Goal: Contribute content: Contribute content

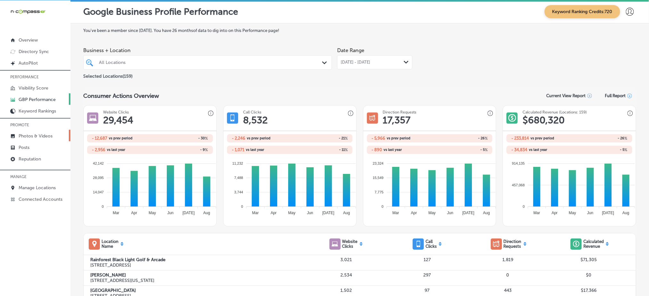
click at [35, 136] on p "Photos & Videos" at bounding box center [36, 135] width 34 height 5
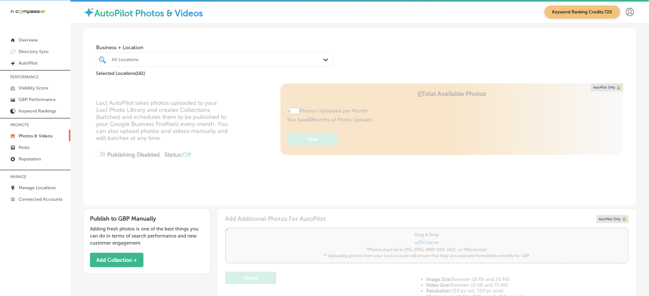
type input "5"
click at [167, 57] on div "All Locations" at bounding box center [218, 59] width 212 height 5
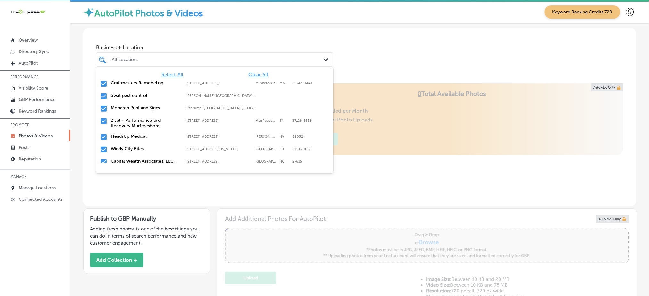
click at [253, 76] on span "Clear All" at bounding box center [258, 75] width 20 height 6
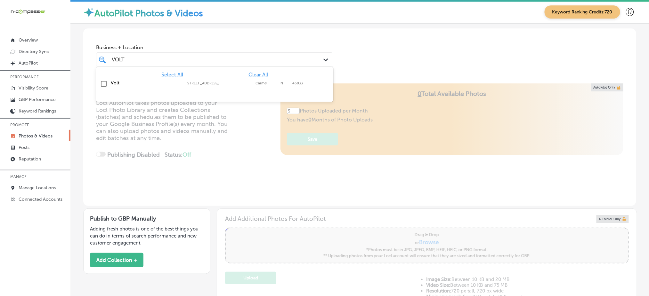
click at [244, 82] on label "[STREET_ADDRESS];" at bounding box center [219, 83] width 66 height 4
type input "VOLT"
click at [377, 49] on div "Business + Location VOLT VOLT Path Created with Sketch. Selected Locations ( 1 )" at bounding box center [359, 52] width 553 height 49
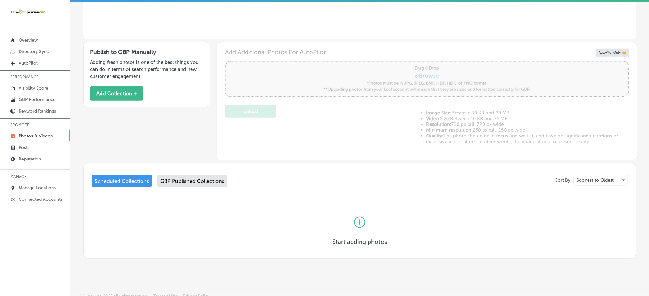
scroll to position [172, 0]
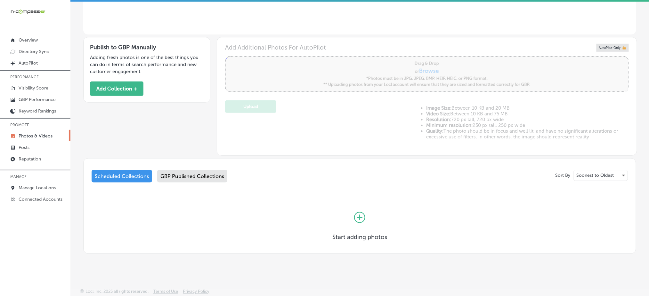
click at [219, 176] on div "GBP Published Collections" at bounding box center [192, 176] width 70 height 12
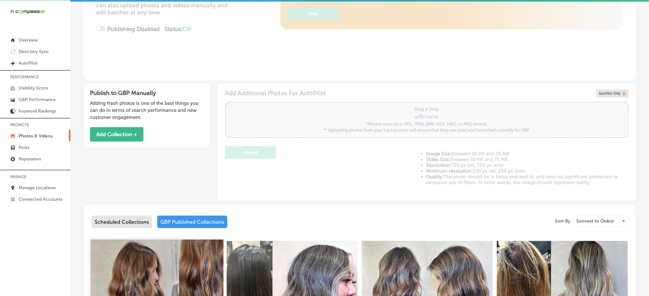
scroll to position [78, 0]
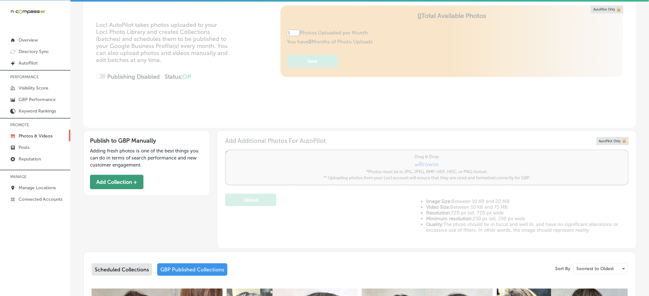
click at [131, 185] on button "Add Collection +" at bounding box center [116, 182] width 53 height 14
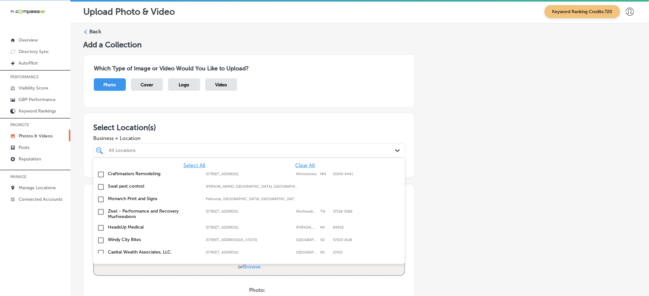
click at [127, 146] on div "All Locations" at bounding box center [249, 151] width 287 height 10
click at [297, 163] on span "Clear All" at bounding box center [305, 166] width 20 height 6
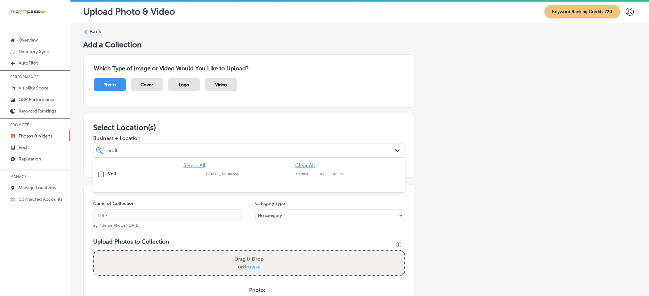
click at [220, 172] on label "[STREET_ADDRESS];" at bounding box center [249, 174] width 87 height 4
click at [214, 148] on div "volt volt" at bounding box center [234, 150] width 253 height 9
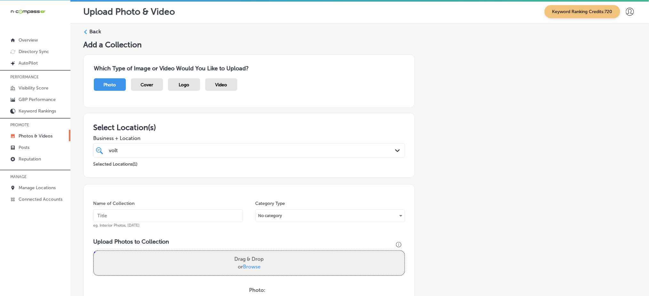
click at [214, 148] on div "volt volt" at bounding box center [234, 150] width 253 height 9
type input "volt"
click at [145, 218] on input "text" at bounding box center [168, 216] width 150 height 13
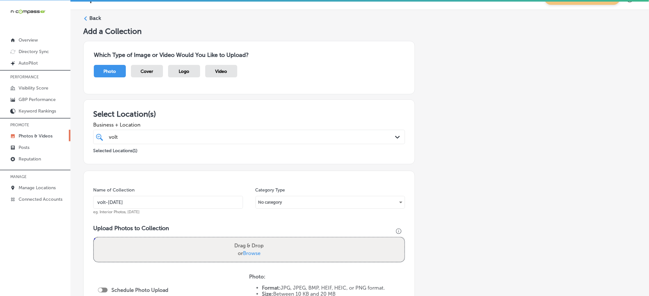
click at [133, 205] on input "volt-[DATE]" at bounding box center [168, 202] width 150 height 13
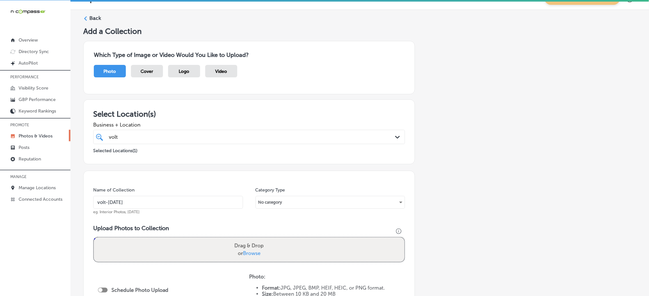
type input "volt-[DATE]"
click at [251, 251] on span "Browse" at bounding box center [252, 254] width 18 height 6
click at [251, 240] on input "Drag & Drop or Browse" at bounding box center [249, 239] width 310 height 2
type input "C:\fakepath\luxury-[MEDICAL_DATA]-volt-salon-carmel-in (1).jpg"
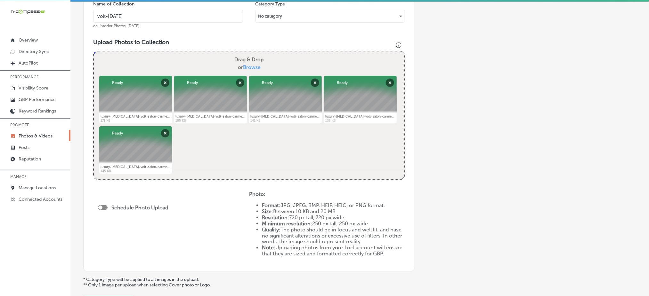
scroll to position [200, 0]
click at [106, 205] on div at bounding box center [103, 207] width 10 height 5
checkbox input "true"
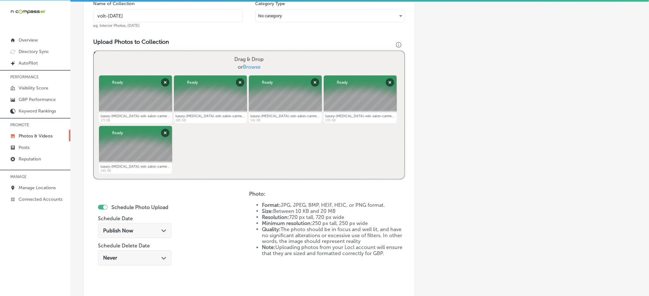
click at [119, 226] on div "Publish Now Path Created with Sketch." at bounding box center [135, 230] width 74 height 15
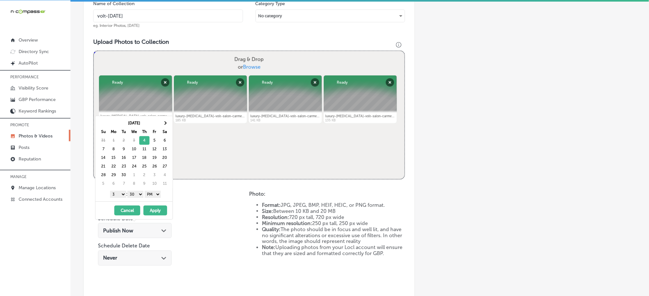
click at [117, 194] on select "1 2 3 4 5 6 7 8 9 10 11 12" at bounding box center [118, 194] width 16 height 7
click at [140, 198] on div "1 2 3 4 5 6 7 8 9 10 11 12 : 00 10 20 30 40 50 AM PM" at bounding box center [135, 194] width 75 height 10
click at [137, 195] on select "00 10 20 30 40 50" at bounding box center [135, 194] width 16 height 7
click at [162, 210] on button "Apply" at bounding box center [155, 211] width 24 height 10
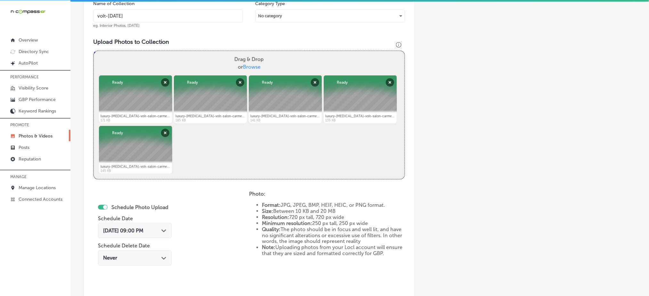
scroll to position [291, 0]
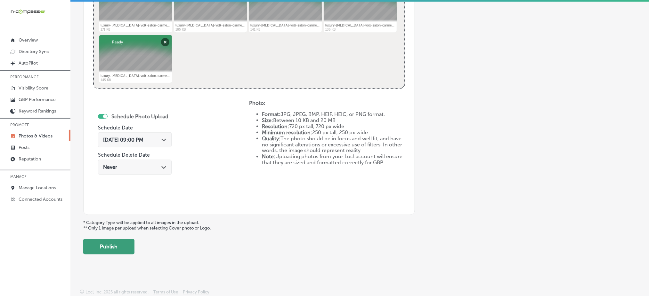
click at [124, 246] on button "Publish" at bounding box center [108, 246] width 51 height 15
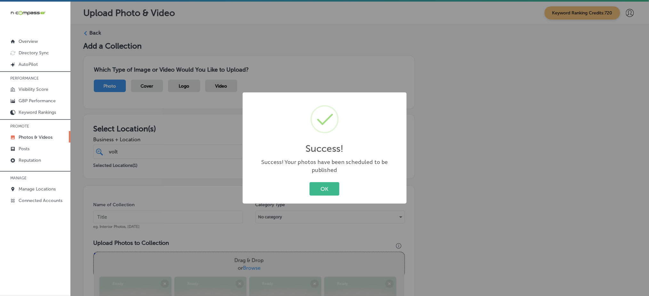
scroll to position [0, 0]
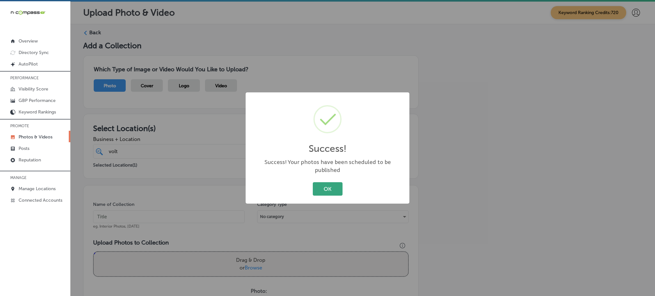
click at [334, 187] on button "OK" at bounding box center [328, 188] width 30 height 13
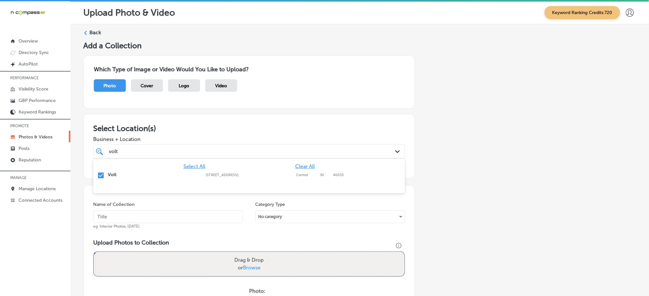
click at [268, 151] on div "volt volt" at bounding box center [234, 151] width 253 height 9
click at [206, 214] on input "text" at bounding box center [168, 217] width 150 height 13
paste input "volt-[DATE]"
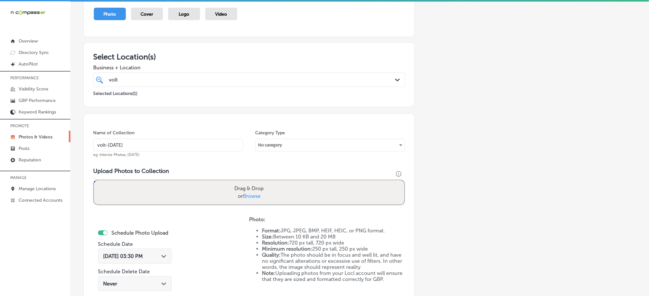
scroll to position [72, 0]
type input "volt-[DATE]"
click at [251, 194] on span "Browse" at bounding box center [252, 196] width 18 height 6
click at [251, 182] on input "Drag & Drop or Browse" at bounding box center [249, 181] width 310 height 2
type input "C:\fakepath\luxury-[MEDICAL_DATA]-volt-salon-carmel-in (6).jpg"
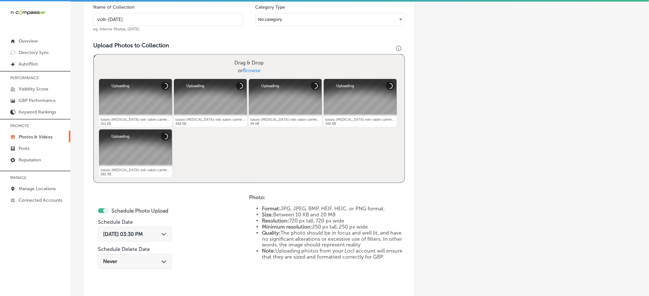
scroll to position [252, 0]
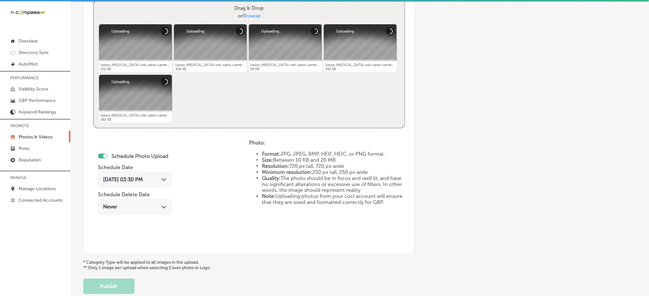
click at [157, 179] on div "[DATE] 03:30 PM Path Created with Sketch." at bounding box center [134, 180] width 63 height 6
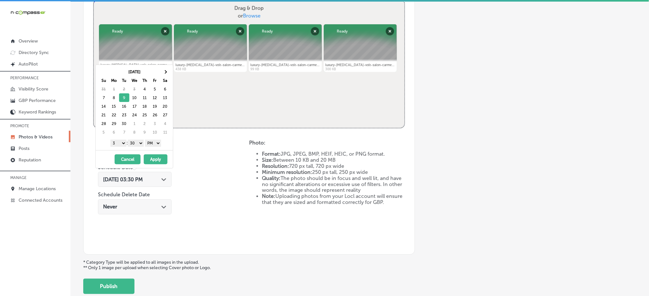
click at [118, 147] on div "1 2 3 4 5 6 7 8 9 10 11 12 : 00 10 20 30 40 50 AM PM" at bounding box center [135, 143] width 75 height 10
click at [116, 144] on select "1 2 3 4 5 6 7 8 9 10 11 12" at bounding box center [118, 143] width 16 height 7
click at [152, 159] on button "Apply" at bounding box center [156, 160] width 24 height 10
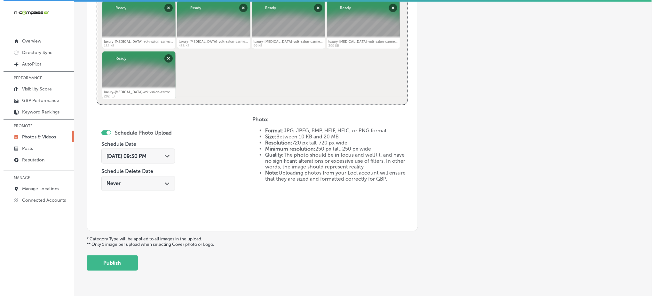
scroll to position [291, 0]
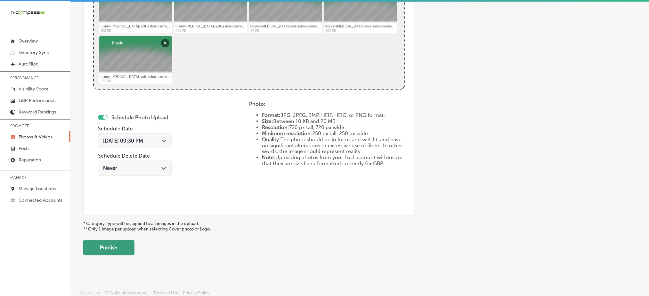
click at [120, 248] on button "Publish" at bounding box center [108, 247] width 51 height 15
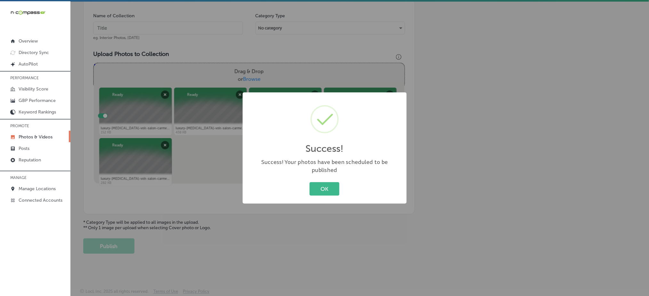
scroll to position [187, 0]
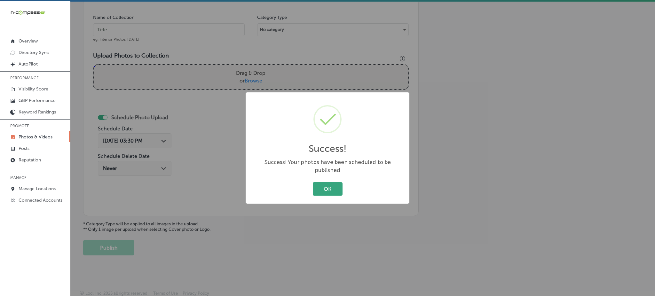
click at [329, 183] on button "OK" at bounding box center [328, 188] width 30 height 13
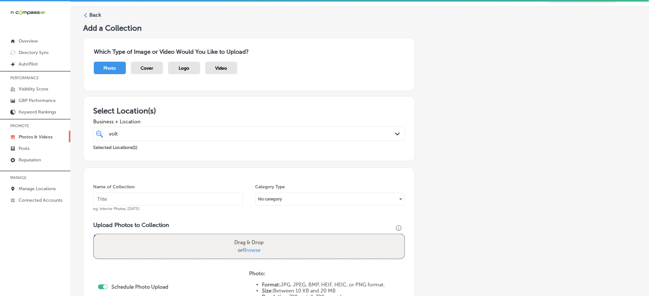
scroll to position [17, 0]
click at [209, 194] on input "text" at bounding box center [168, 200] width 150 height 13
paste input "volt-[DATE]"
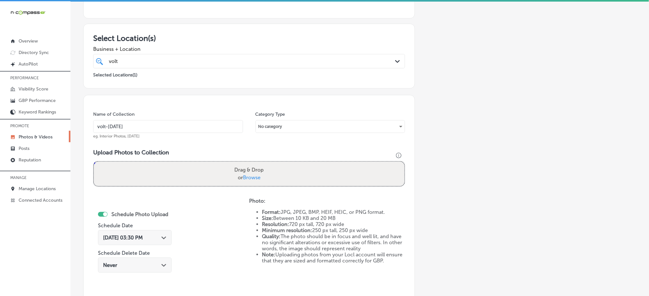
type input "volt-[DATE]"
click at [253, 178] on span "Browse" at bounding box center [252, 178] width 18 height 6
click at [253, 164] on input "Drag & Drop or Browse" at bounding box center [249, 163] width 310 height 2
type input "C:\fakepath\luxury-[MEDICAL_DATA]-volt-salon-carmel-in (11).jpg"
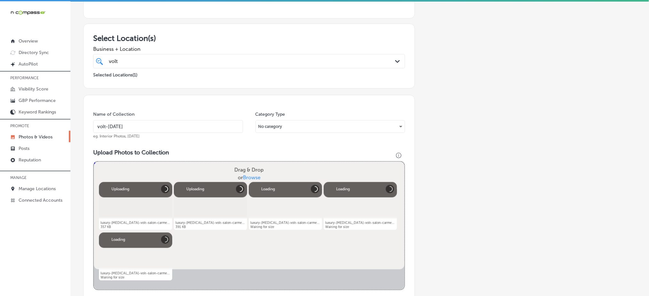
scroll to position [205, 0]
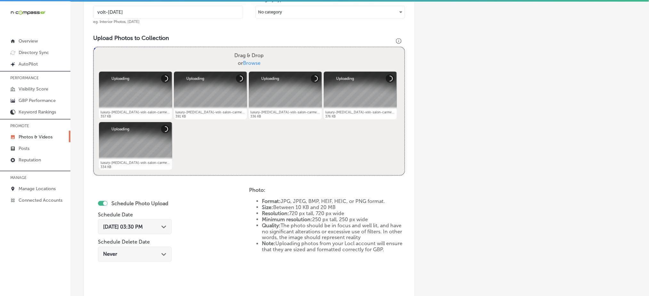
click at [126, 227] on span "[DATE] 03:30 PM" at bounding box center [123, 227] width 40 height 6
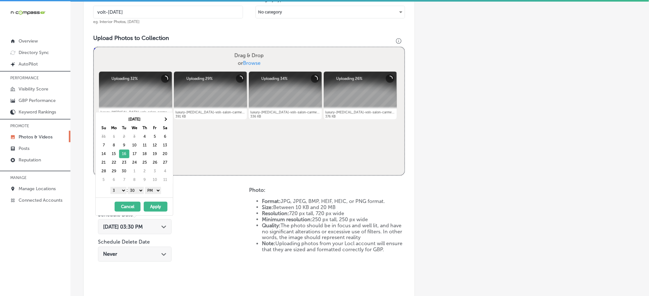
click at [121, 192] on select "1 2 3 4 5 6 7 8 9 10 11 12" at bounding box center [118, 190] width 16 height 7
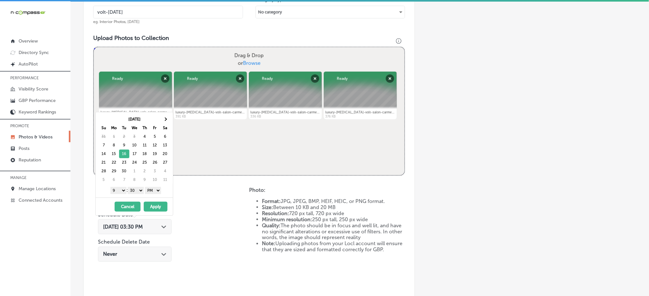
click at [163, 207] on button "Apply" at bounding box center [156, 207] width 24 height 10
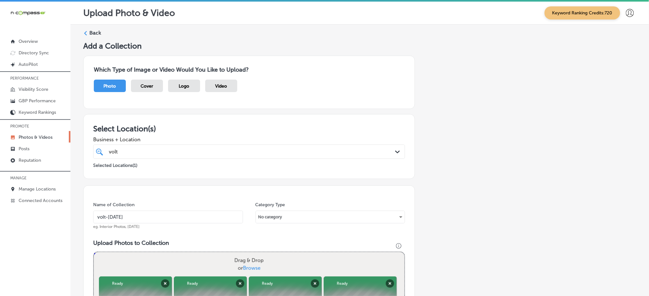
scroll to position [0, 0]
click at [148, 149] on div "volt volt" at bounding box center [234, 151] width 253 height 9
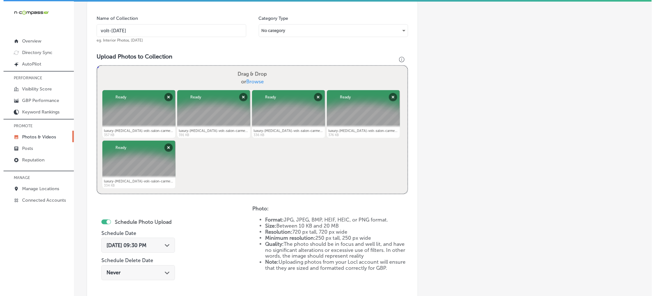
scroll to position [291, 0]
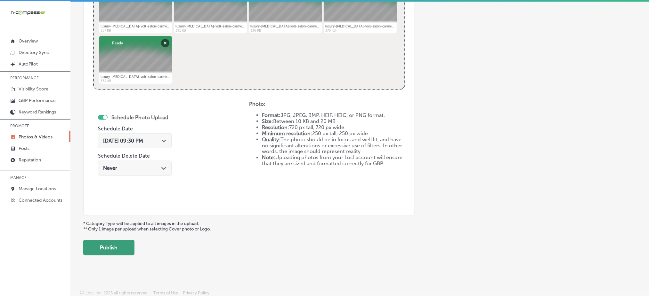
click at [112, 246] on button "Publish" at bounding box center [108, 247] width 51 height 15
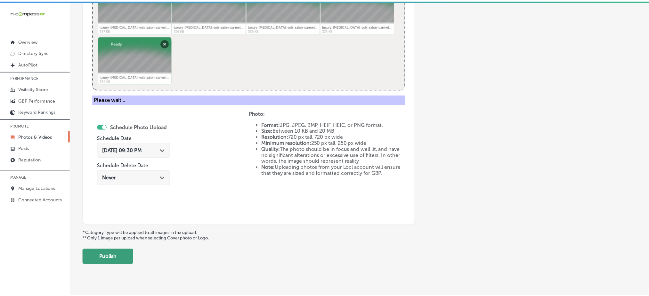
scroll to position [187, 0]
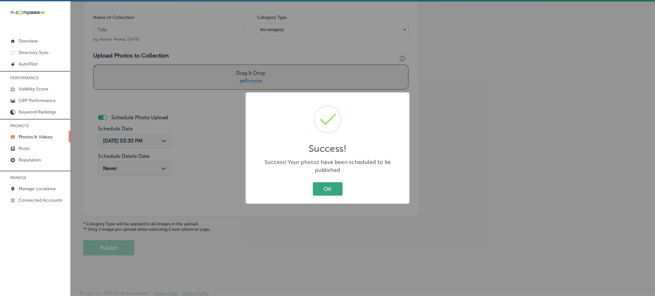
click at [322, 183] on button "OK" at bounding box center [328, 188] width 30 height 13
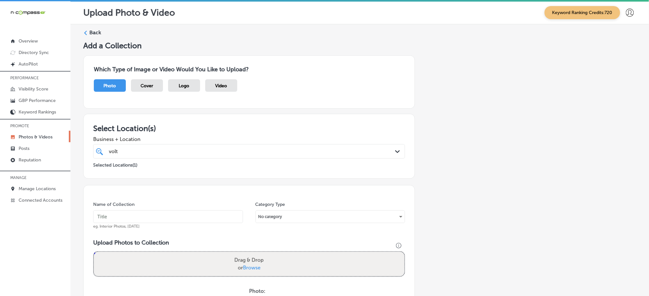
scroll to position [0, 0]
click at [233, 145] on div "volt volt Path Created with Sketch." at bounding box center [249, 152] width 312 height 14
click at [177, 220] on input "text" at bounding box center [168, 217] width 150 height 13
paste input "volt-[DATE]"
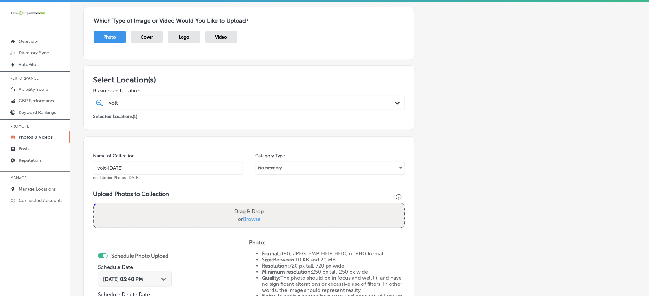
scroll to position [52, 0]
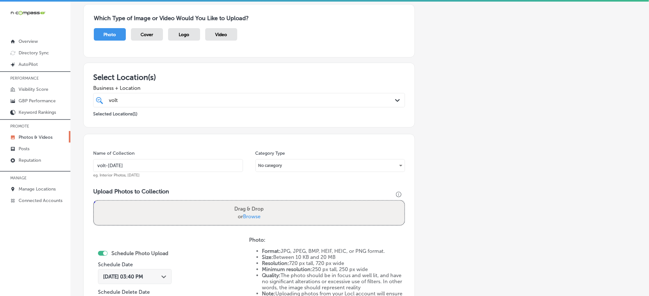
type input "volt-[DATE]"
click at [250, 216] on span "Browse" at bounding box center [252, 217] width 18 height 6
click at [250, 203] on input "Drag & Drop or Browse" at bounding box center [249, 202] width 310 height 2
type input "C:\fakepath\luxury-[MEDICAL_DATA]-volt-salon-carmel-in (16).jpg"
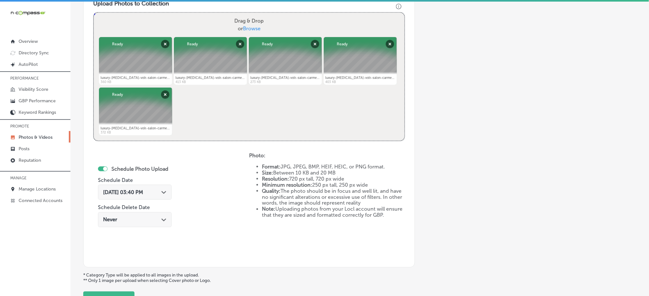
scroll to position [242, 0]
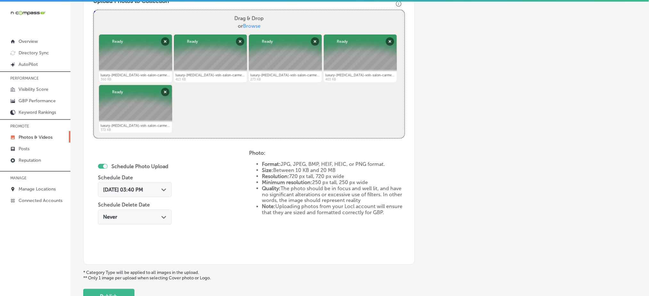
click at [160, 187] on div "[DATE] 03:40 PM Path Created with Sketch." at bounding box center [134, 190] width 63 height 6
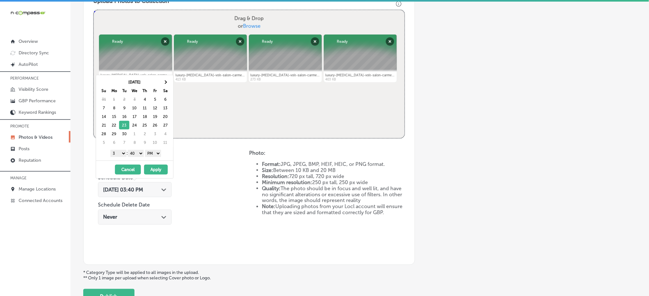
drag, startPoint x: 117, startPoint y: 151, endPoint x: 114, endPoint y: 243, distance: 91.2
click at [114, 243] on body "iconmonstr-menu-thin copy Created with Sketch. Overview Directory Sync Created …" at bounding box center [324, 149] width 649 height 298
click at [133, 156] on select "00 10 20 30 40 50" at bounding box center [136, 153] width 16 height 7
click at [154, 168] on button "Apply" at bounding box center [156, 170] width 24 height 10
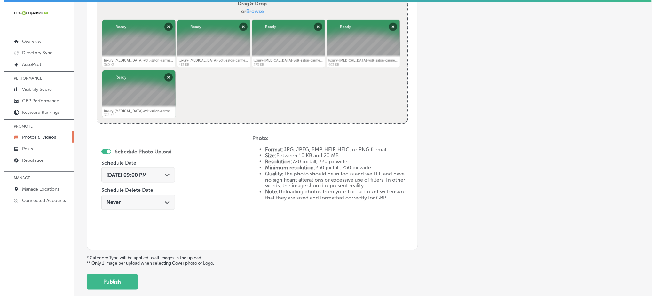
scroll to position [291, 0]
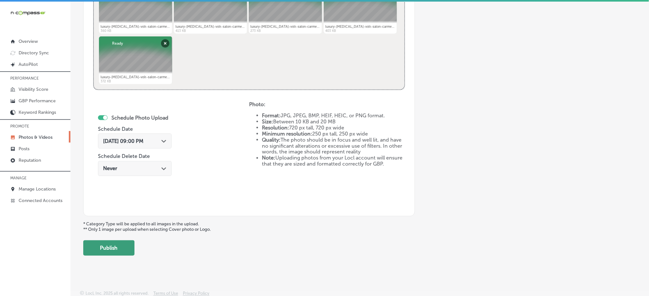
click at [124, 243] on button "Publish" at bounding box center [108, 248] width 51 height 15
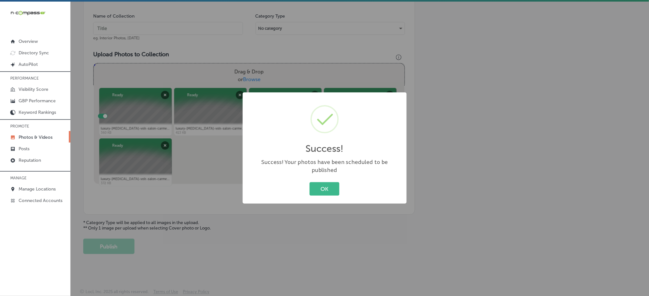
scroll to position [187, 0]
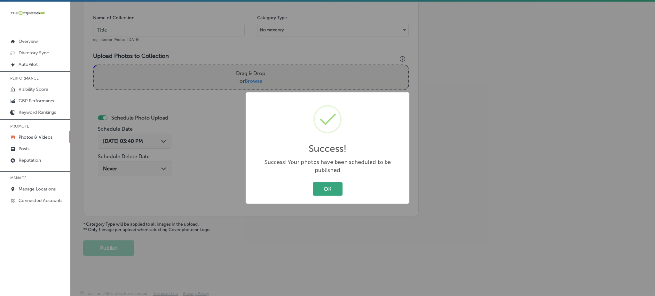
click at [315, 183] on button "OK" at bounding box center [328, 188] width 30 height 13
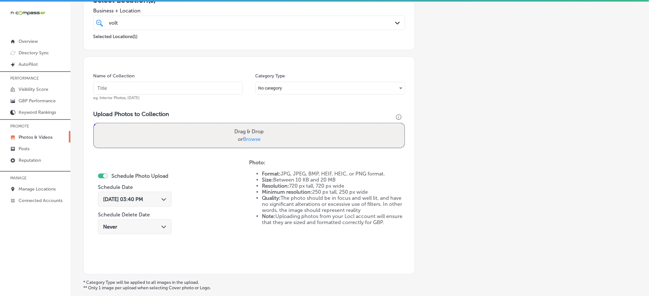
scroll to position [44, 0]
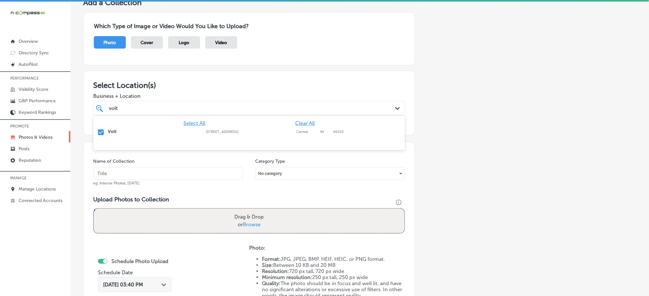
click at [313, 106] on div "volt volt" at bounding box center [234, 108] width 253 height 9
click at [206, 170] on input "text" at bounding box center [168, 173] width 150 height 13
paste input "volt-[DATE]"
type input "volt-[DATE]"
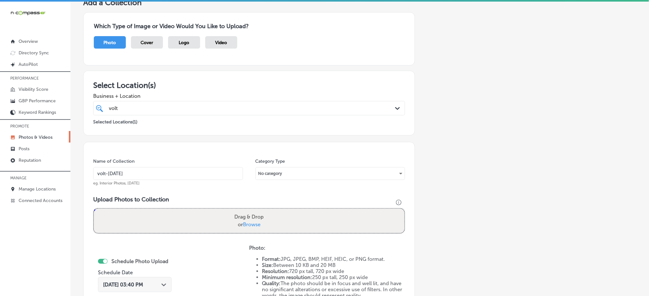
click at [252, 223] on span "Browse" at bounding box center [252, 225] width 18 height 6
click at [252, 211] on input "Drag & Drop or Browse" at bounding box center [249, 210] width 310 height 2
type input "C:\fakepath\luxury-[MEDICAL_DATA]-volt-salon-carmel-in (21).jpg"
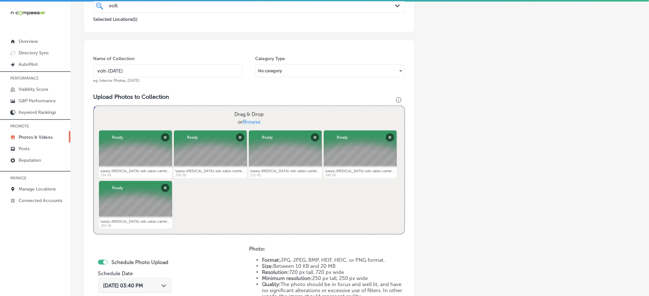
scroll to position [107, 0]
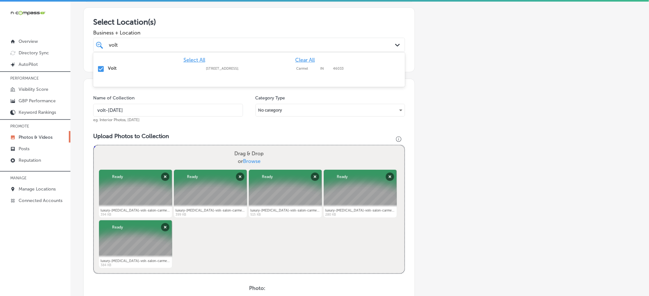
click at [222, 47] on div "volt volt" at bounding box center [234, 45] width 253 height 9
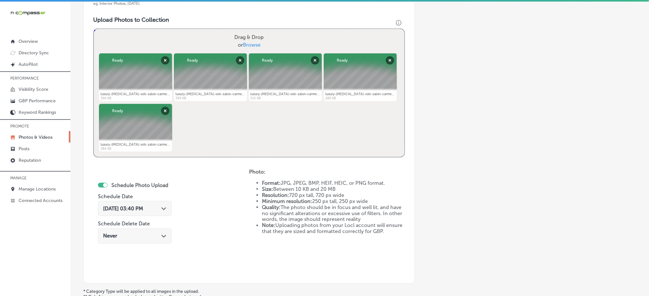
scroll to position [226, 0]
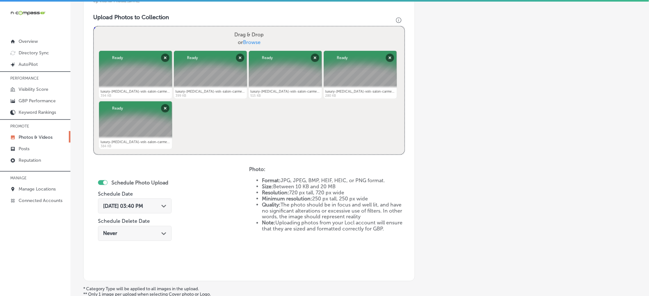
click at [143, 203] on span "[DATE] 03:40 PM" at bounding box center [123, 206] width 40 height 6
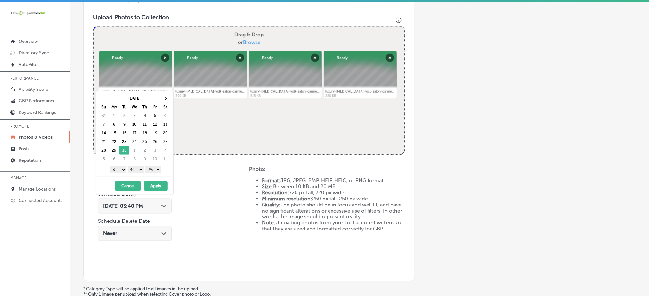
click at [116, 170] on select "1 2 3 4 5 6 7 8 9 10 11 12" at bounding box center [118, 169] width 16 height 7
click at [139, 172] on select "00 10 20 30 40 50" at bounding box center [136, 169] width 16 height 7
click at [153, 187] on button "Apply" at bounding box center [156, 186] width 24 height 10
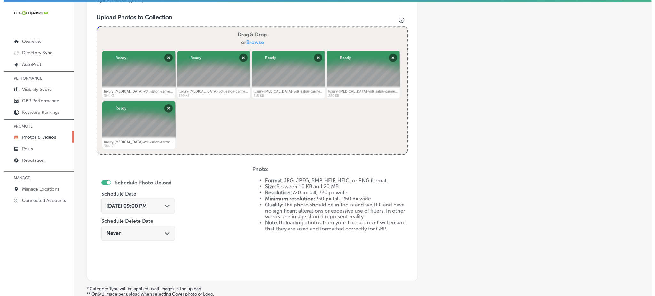
scroll to position [291, 0]
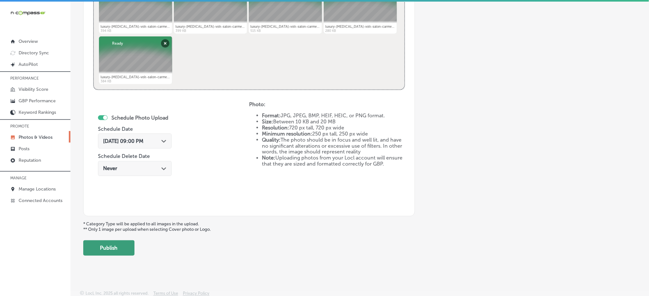
click at [131, 245] on button "Publish" at bounding box center [108, 248] width 51 height 15
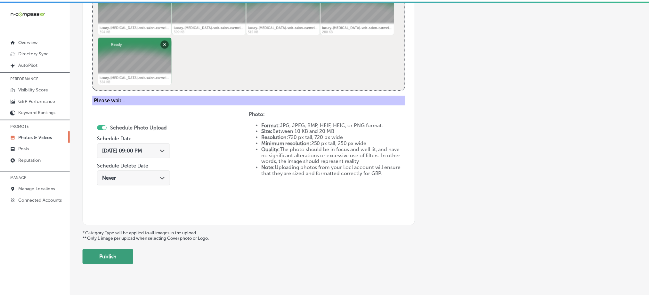
scroll to position [187, 0]
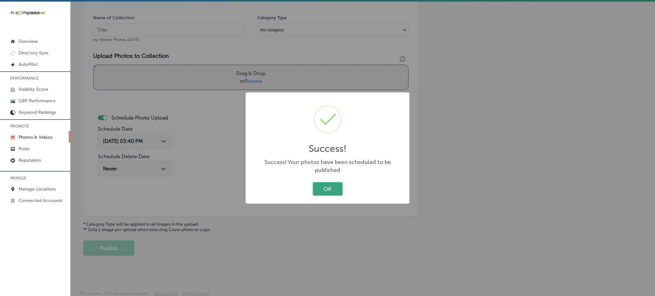
click at [315, 185] on button "OK" at bounding box center [328, 188] width 30 height 13
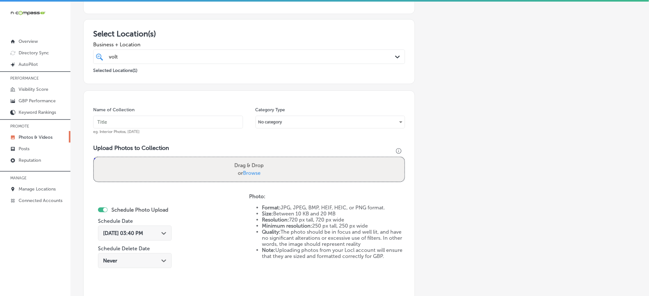
scroll to position [59, 0]
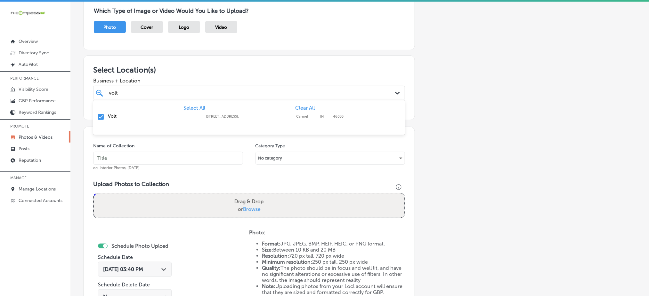
click at [256, 89] on div "volt volt" at bounding box center [234, 93] width 253 height 9
drag, startPoint x: 256, startPoint y: 89, endPoint x: 205, endPoint y: 152, distance: 81.5
click at [205, 152] on div "Add a Collection Which Type of Image or Video Would You Like to Upload? Photo C…" at bounding box center [359, 183] width 553 height 402
click at [205, 152] on input "text" at bounding box center [168, 158] width 150 height 13
paste input "volt-[DATE]"
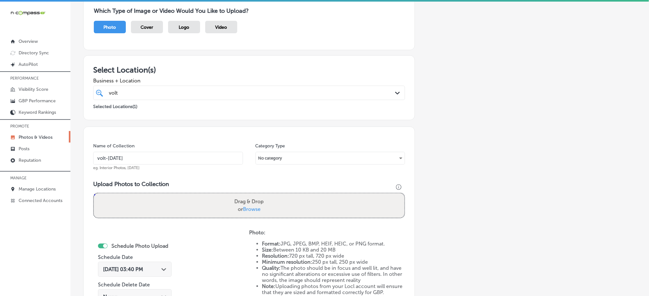
click at [205, 152] on input "volt-[DATE]" at bounding box center [168, 158] width 150 height 13
type input "volt-[DATE]"
click at [254, 206] on span "Browse" at bounding box center [252, 209] width 18 height 6
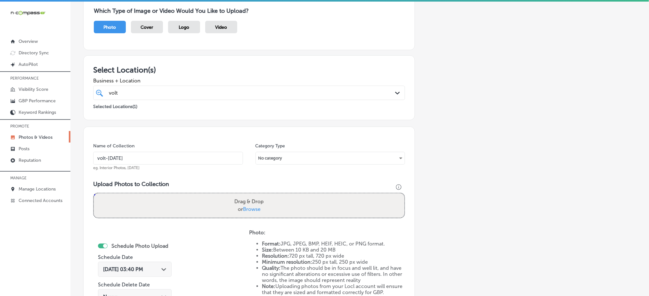
click at [254, 196] on input "Drag & Drop or Browse" at bounding box center [249, 195] width 310 height 2
type input "C:\fakepath\blonding-hair-color-expert-volt-salon-carmel-in (1).jpg"
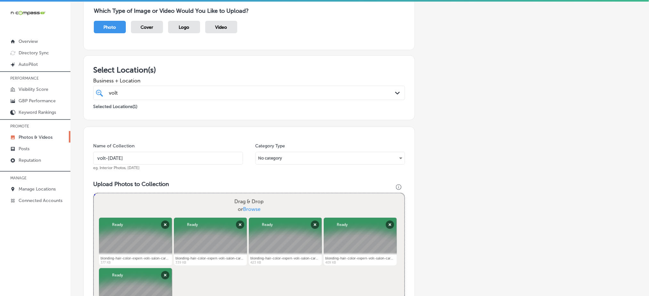
click at [363, 96] on div "volt volt" at bounding box center [249, 93] width 287 height 10
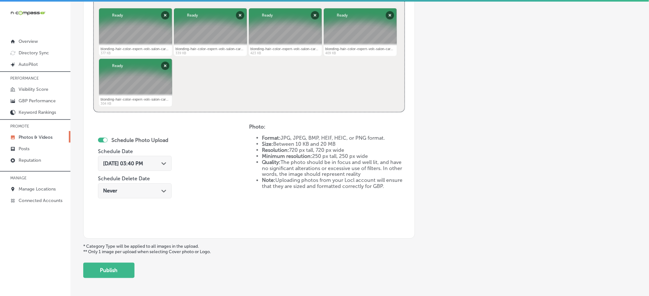
scroll to position [269, 0]
click at [157, 162] on div "[DATE] 03:40 PM Path Created with Sketch." at bounding box center [134, 163] width 63 height 6
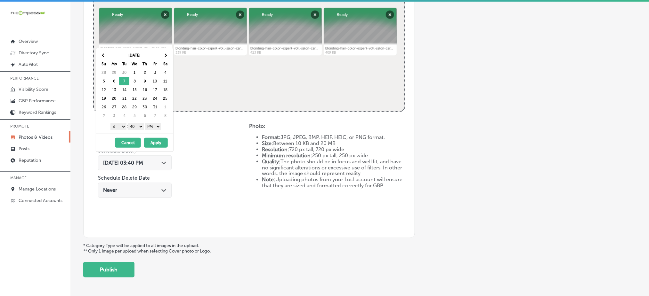
click at [120, 124] on select "1 2 3 4 5 6 7 8 9 10 11 12" at bounding box center [118, 126] width 16 height 7
click at [135, 129] on select "00 10 20 30 40 50" at bounding box center [136, 126] width 16 height 7
click at [152, 140] on button "Apply" at bounding box center [156, 143] width 24 height 10
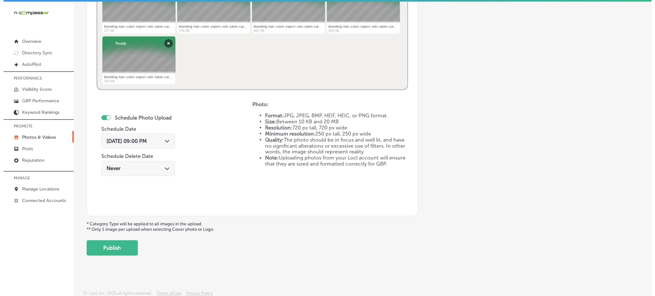
scroll to position [1, 0]
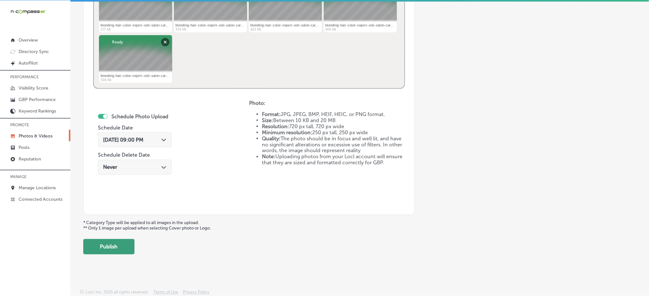
click at [120, 240] on button "Publish" at bounding box center [108, 246] width 51 height 15
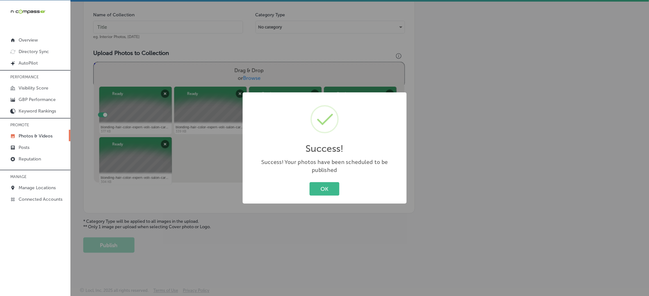
scroll to position [187, 0]
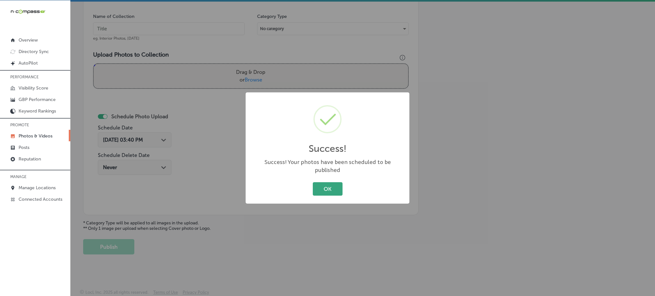
click at [320, 182] on button "OK" at bounding box center [328, 188] width 30 height 13
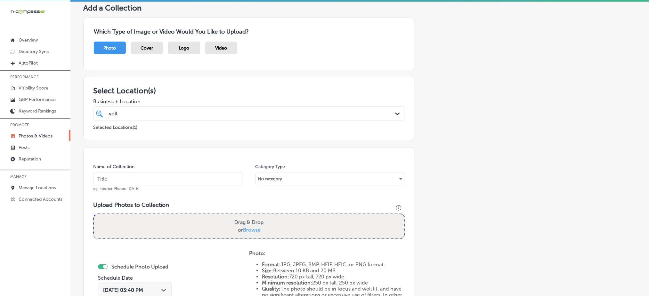
scroll to position [36, 0]
click at [177, 182] on input "text" at bounding box center [168, 180] width 150 height 13
paste input "volt-[DATE]"
type input "volt-[DATE]"
click at [247, 228] on span "Browse" at bounding box center [252, 231] width 18 height 6
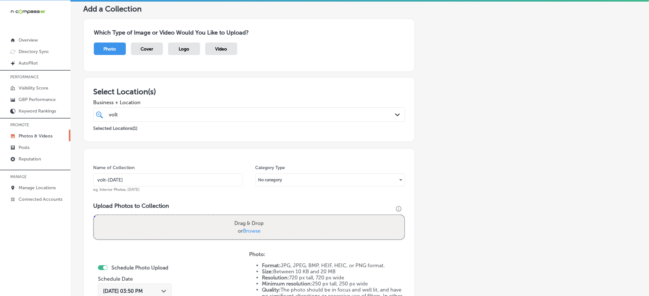
click at [247, 217] on input "Drag & Drop or Browse" at bounding box center [249, 216] width 310 height 2
type input "C:\fakepath\blonding-hair-color-expert-volt-salon-carmel-in (6).jpg"
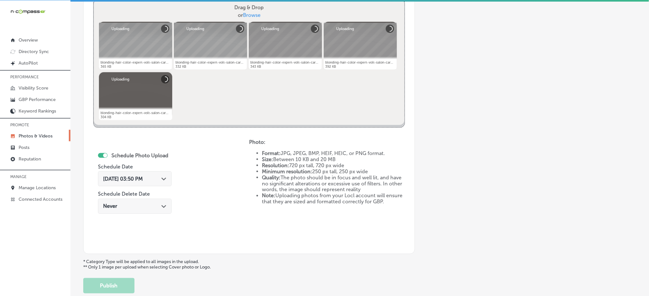
scroll to position [252, 0]
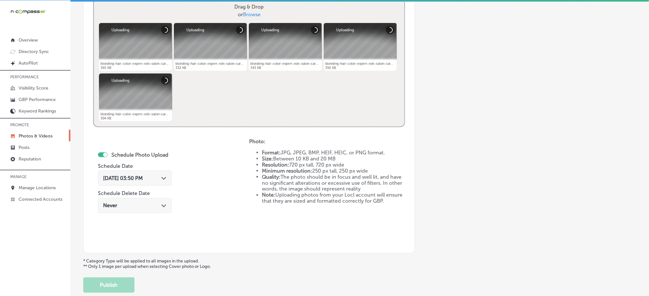
click at [161, 179] on icon "Path Created with Sketch." at bounding box center [163, 178] width 5 height 3
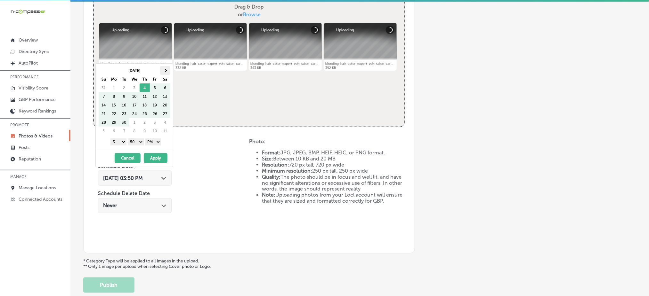
click at [165, 70] on span at bounding box center [165, 71] width 4 height 4
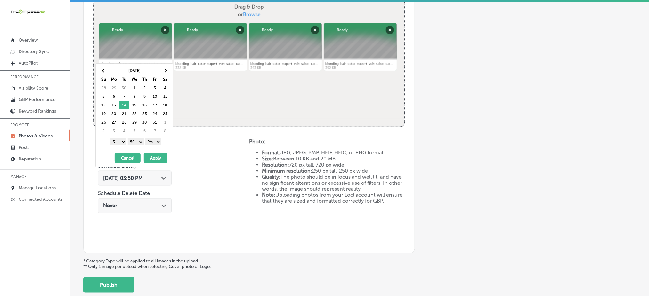
click at [114, 139] on select "1 2 3 4 5 6 7 8 9 10 11 12" at bounding box center [118, 142] width 16 height 7
click at [140, 141] on select "00 10 20 30 40 50" at bounding box center [136, 142] width 16 height 7
click at [154, 157] on button "Apply" at bounding box center [156, 158] width 24 height 10
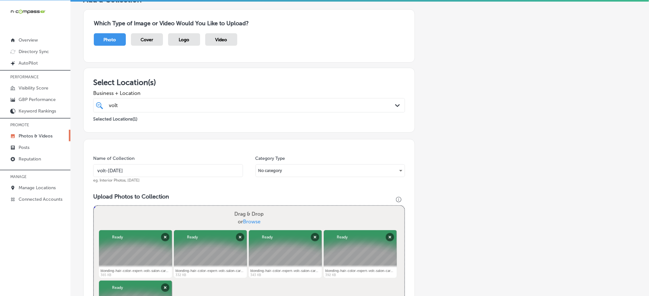
scroll to position [44, 0]
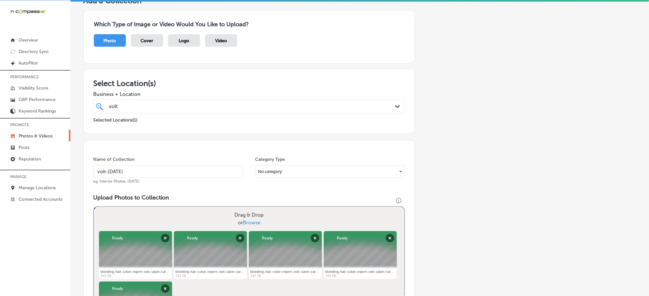
click at [141, 96] on span "Business + Location" at bounding box center [249, 94] width 312 height 6
click at [141, 105] on div "volt volt" at bounding box center [234, 106] width 253 height 9
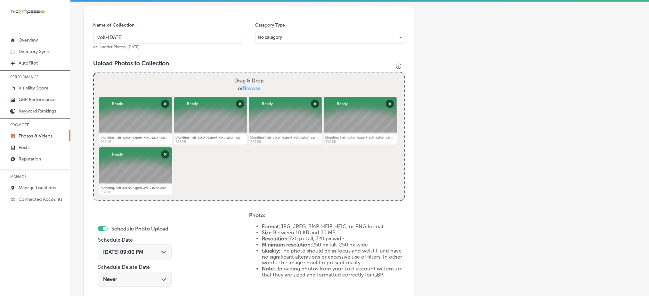
scroll to position [227, 0]
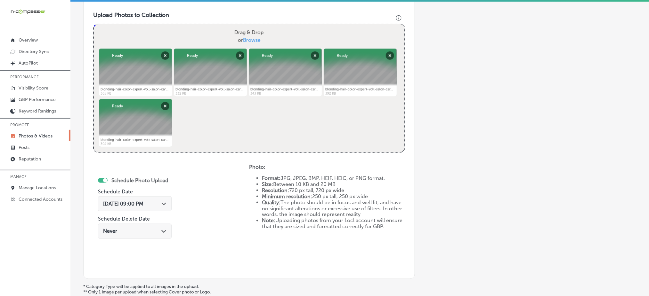
click at [126, 201] on span "[DATE] 09:00 PM" at bounding box center [123, 204] width 40 height 6
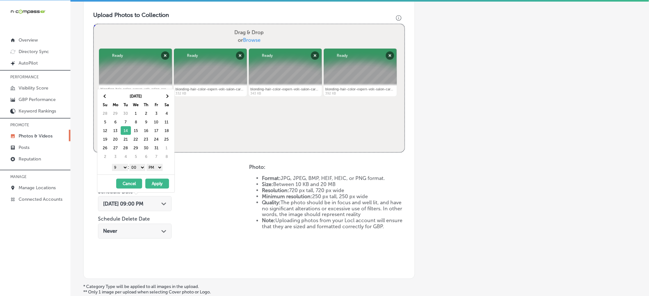
click at [126, 201] on span "[DATE] 09:00 PM" at bounding box center [123, 204] width 40 height 6
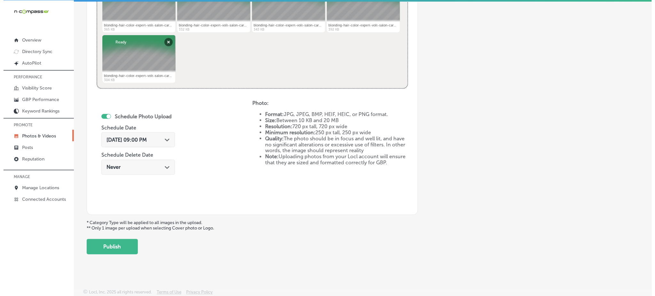
scroll to position [291, 0]
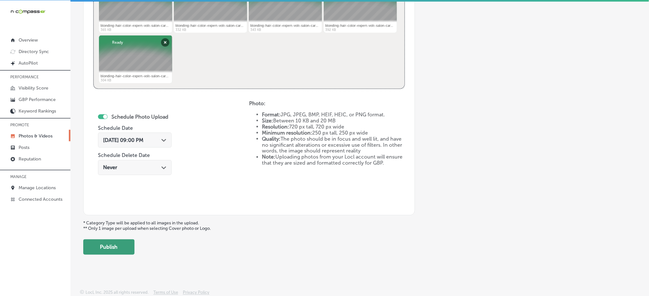
click at [123, 240] on button "Publish" at bounding box center [108, 247] width 51 height 15
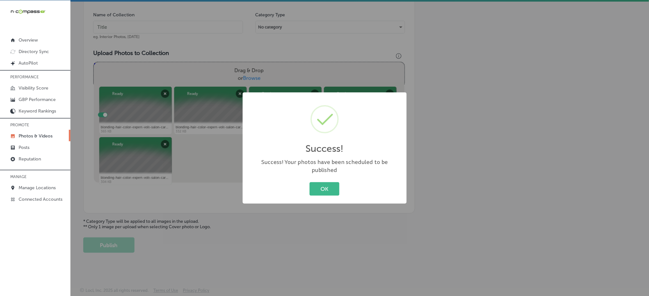
scroll to position [187, 0]
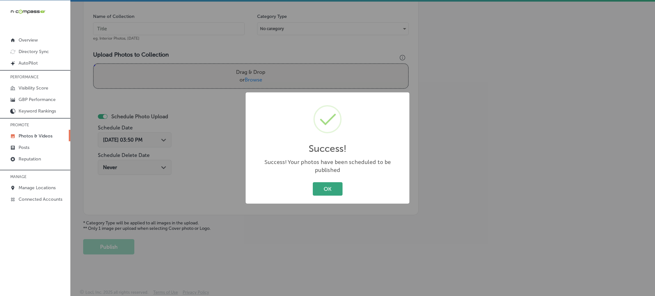
click at [328, 183] on button "OK" at bounding box center [328, 188] width 30 height 13
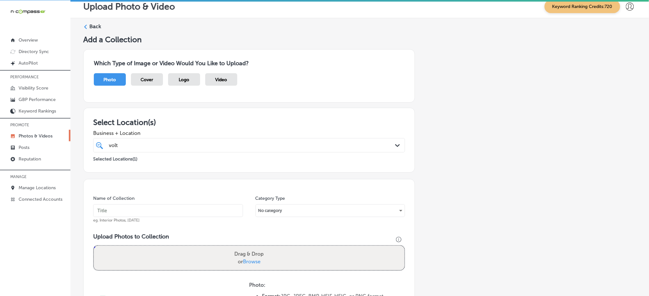
scroll to position [0, 0]
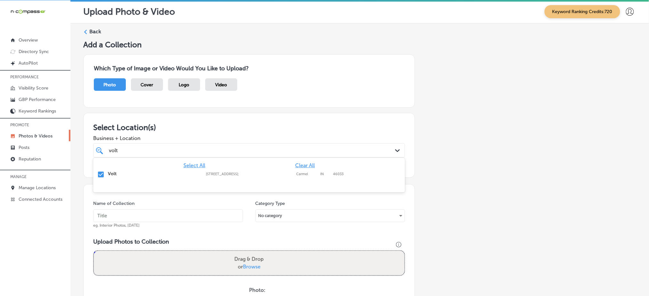
click at [228, 147] on div "volt volt" at bounding box center [234, 150] width 253 height 9
click at [183, 210] on input "text" at bounding box center [168, 216] width 150 height 13
paste input "volt-[DATE]"
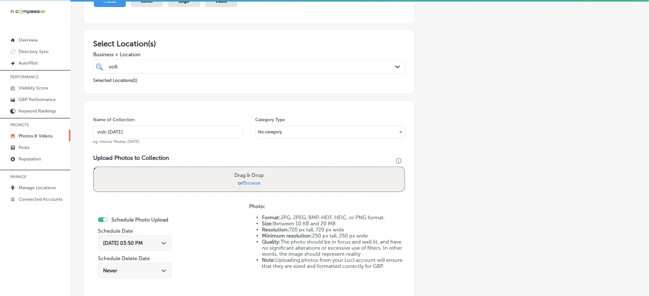
scroll to position [85, 0]
type input "volt-[DATE]"
click at [248, 177] on label "Drag & Drop or Browse" at bounding box center [249, 178] width 35 height 20
click at [248, 168] on input "Drag & Drop or Browse" at bounding box center [249, 167] width 310 height 2
type input "C:\fakepath\blonding-hair-color-expert-volt-salon-carmel-in (11).jpg"
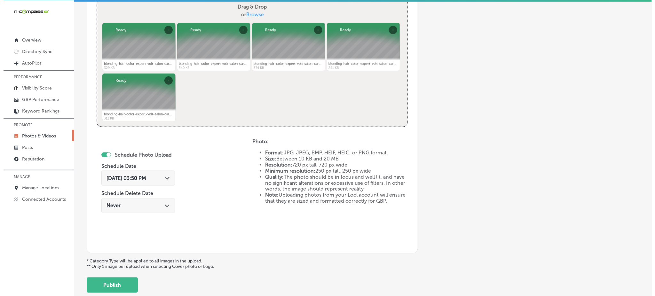
scroll to position [291, 0]
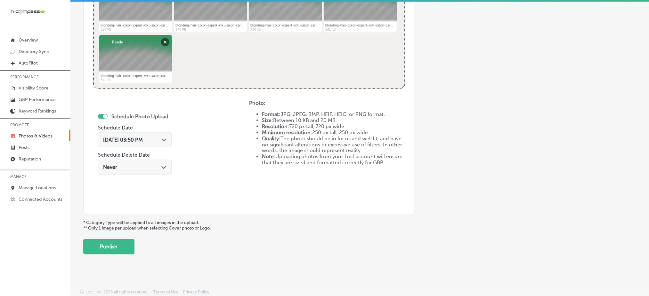
click at [155, 140] on div "[DATE] 03:50 PM Path Created with Sketch." at bounding box center [134, 140] width 63 height 6
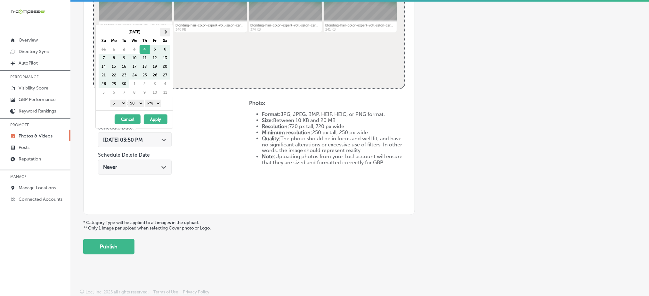
click at [163, 31] on th at bounding box center [165, 32] width 10 height 9
click at [116, 104] on select "1 2 3 4 5 6 7 8 9 10 11 12" at bounding box center [118, 103] width 16 height 7
drag, startPoint x: 134, startPoint y: 103, endPoint x: 134, endPoint y: 111, distance: 7.7
click at [134, 111] on div "[DATE] Su Mo Tu We Th Fr Sa 28 29 30 1 2 3 4 5 6 7 8 9 10 11 12 13 14 15 16 17 …" at bounding box center [134, 77] width 78 height 104
click at [153, 118] on button "Apply" at bounding box center [156, 120] width 24 height 10
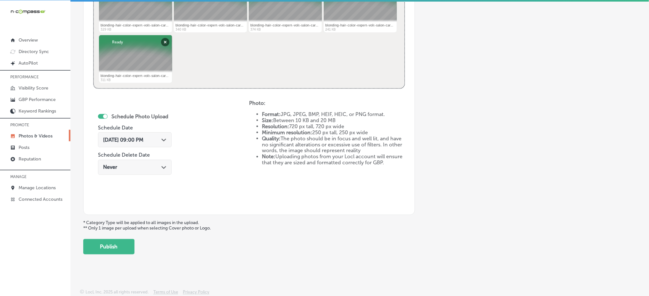
click at [140, 135] on div "[DATE] 09:00 PM Path Created with Sketch." at bounding box center [135, 139] width 74 height 15
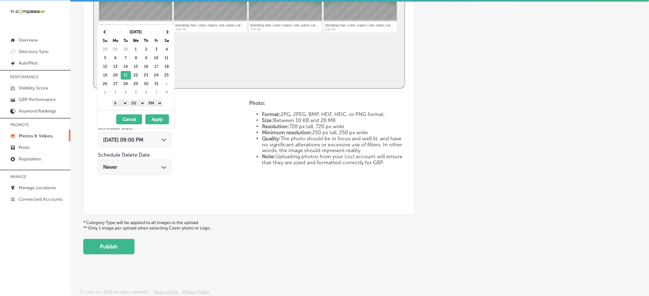
click at [140, 135] on div "[DATE] 09:00 PM Path Created with Sketch." at bounding box center [135, 139] width 74 height 15
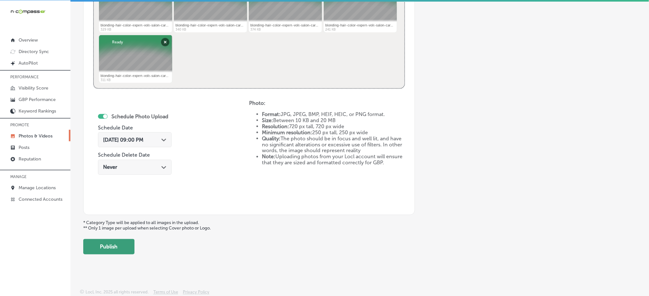
click at [110, 241] on button "Publish" at bounding box center [108, 246] width 51 height 15
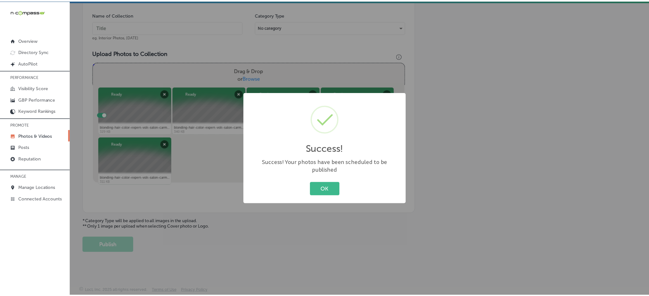
scroll to position [187, 0]
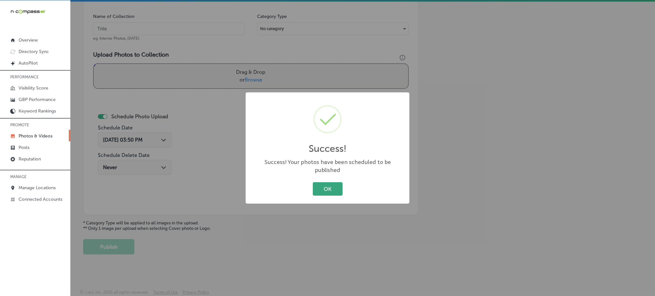
click at [320, 182] on button "OK" at bounding box center [328, 188] width 30 height 13
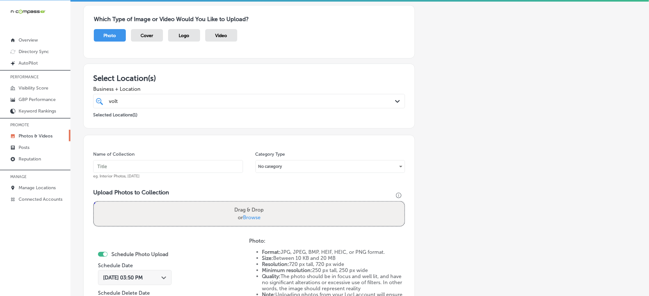
scroll to position [49, 0]
click at [191, 101] on div "volt volt" at bounding box center [234, 101] width 253 height 9
click at [148, 170] on input "text" at bounding box center [168, 167] width 150 height 13
paste input "volt-[DATE]"
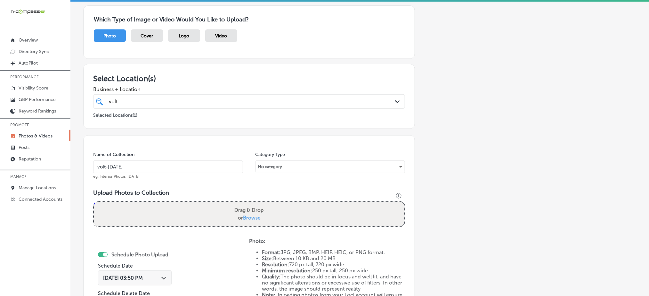
scroll to position [145, 0]
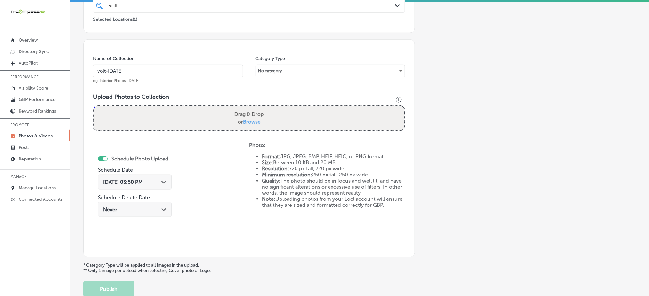
type input "volt-[DATE]"
click at [257, 123] on span "Browse" at bounding box center [252, 122] width 18 height 6
click at [257, 108] on input "Drag & Drop or Browse" at bounding box center [249, 107] width 310 height 2
type input "C:\fakepath\blonding-hair-color-expert-volt-salon-carmel-in (16).jpg"
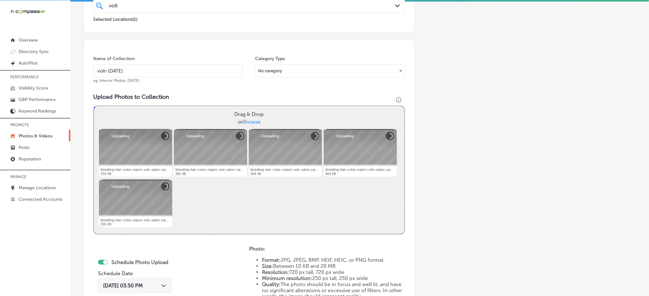
scroll to position [260, 0]
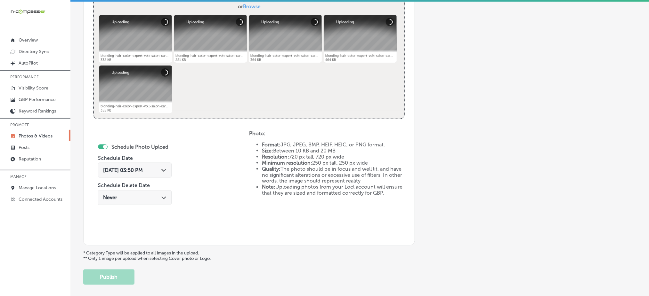
click at [128, 174] on div "[DATE] 03:50 PM Path Created with Sketch." at bounding box center [135, 170] width 74 height 15
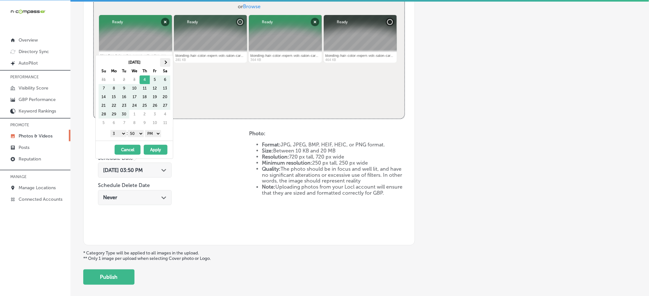
click at [166, 63] on span at bounding box center [165, 63] width 4 height 4
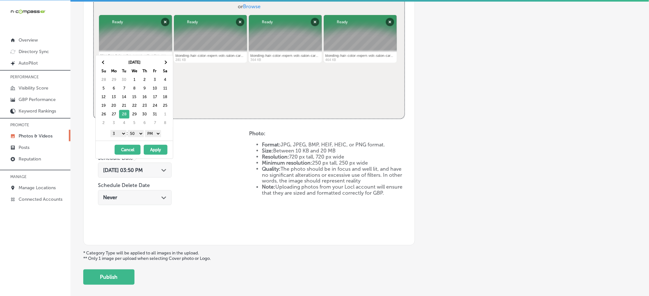
click at [115, 133] on select "1 2 3 4 5 6 7 8 9 10 11 12" at bounding box center [118, 133] width 16 height 7
click at [131, 135] on select "00 10 20 30 40 50" at bounding box center [136, 133] width 16 height 7
click at [156, 150] on button "Apply" at bounding box center [156, 150] width 24 height 10
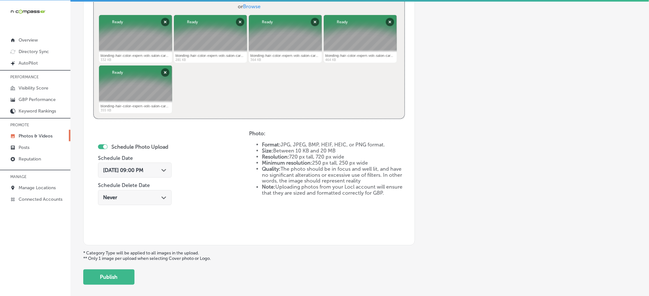
scroll to position [291, 0]
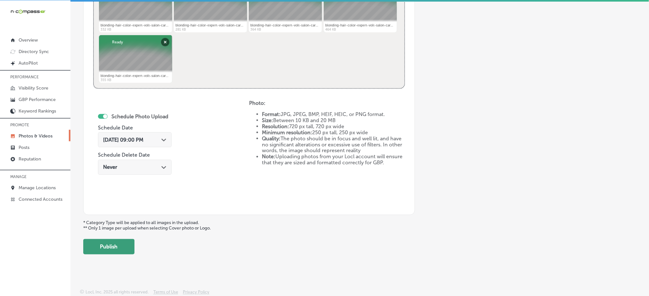
click at [114, 240] on button "Publish" at bounding box center [108, 246] width 51 height 15
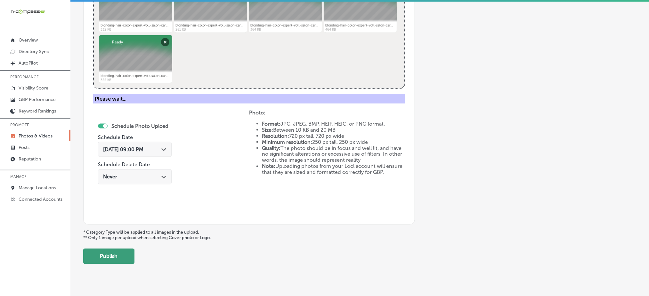
scroll to position [187, 0]
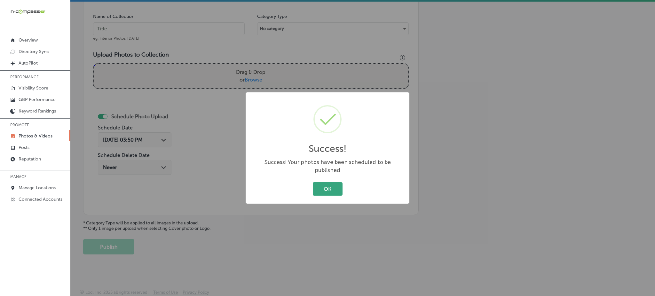
click at [319, 184] on button "OK" at bounding box center [328, 188] width 30 height 13
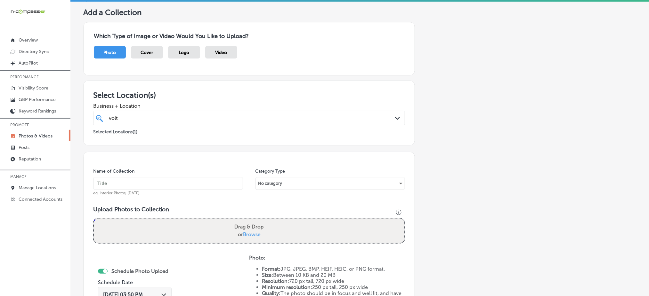
scroll to position [0, 0]
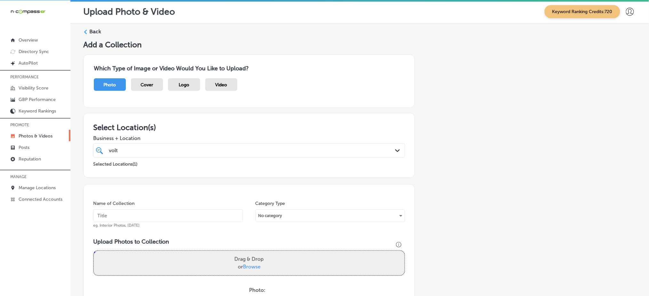
click at [95, 32] on label "Back" at bounding box center [95, 31] width 12 height 7
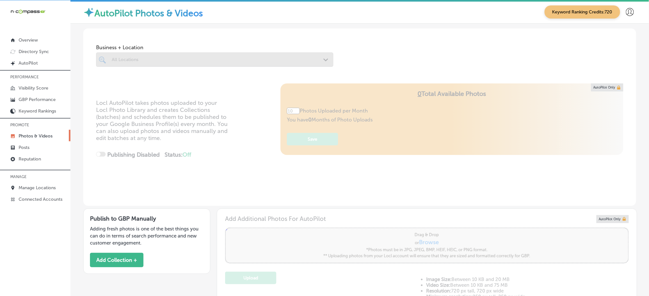
type input "5"
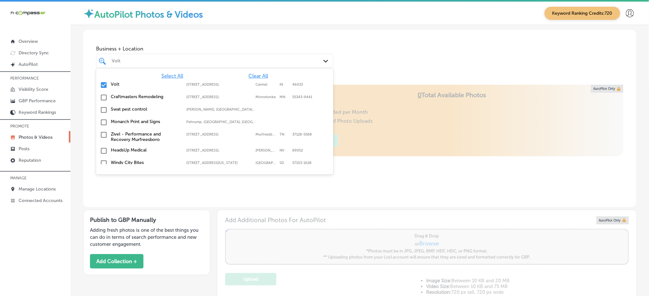
click at [235, 61] on div "Volt" at bounding box center [218, 60] width 212 height 5
click at [248, 73] on span "Clear All" at bounding box center [258, 76] width 20 height 6
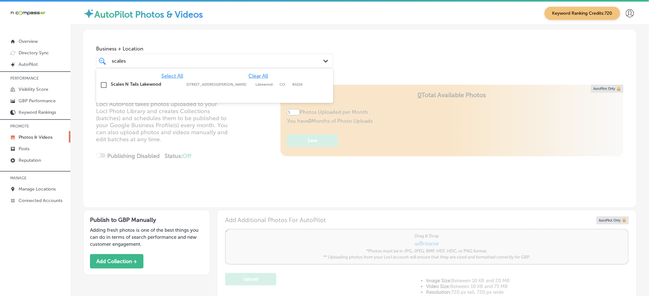
type input "scales"
click at [315, 45] on div "Business + Location scales scales Path Created with Sketch." at bounding box center [214, 56] width 237 height 26
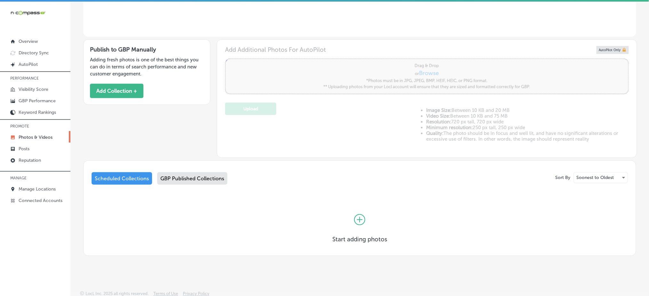
scroll to position [172, 0]
click at [210, 175] on div "GBP Published Collections" at bounding box center [192, 178] width 70 height 12
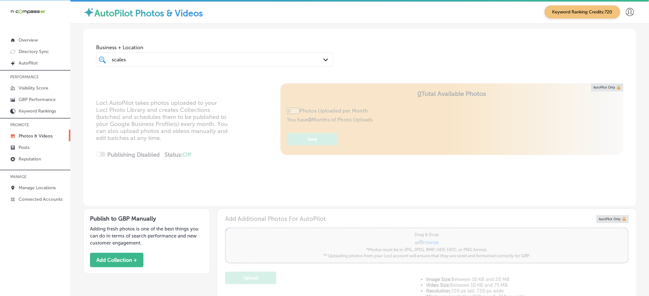
click at [206, 59] on div "scales scales" at bounding box center [204, 59] width 186 height 9
click at [101, 82] on input "checkbox" at bounding box center [104, 84] width 8 height 8
click at [324, 45] on span "Business + Location" at bounding box center [214, 47] width 237 height 6
type input "5"
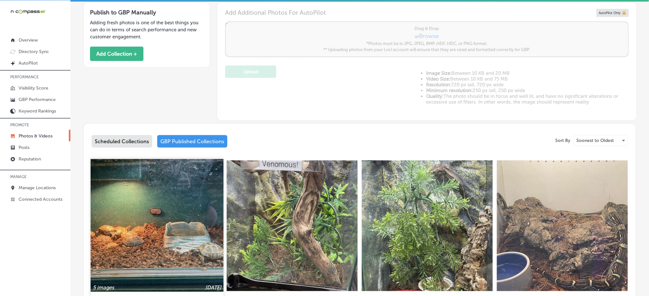
scroll to position [186, 0]
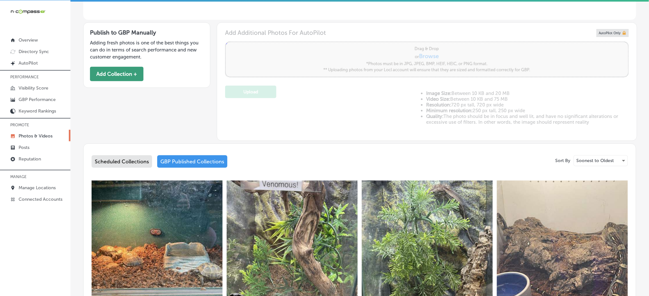
click at [113, 71] on button "Add Collection +" at bounding box center [116, 74] width 53 height 14
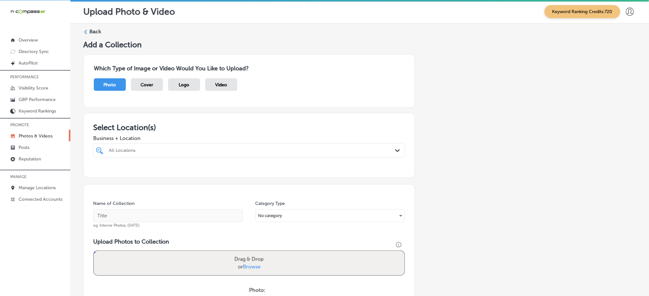
click at [283, 153] on div at bounding box center [234, 150] width 253 height 9
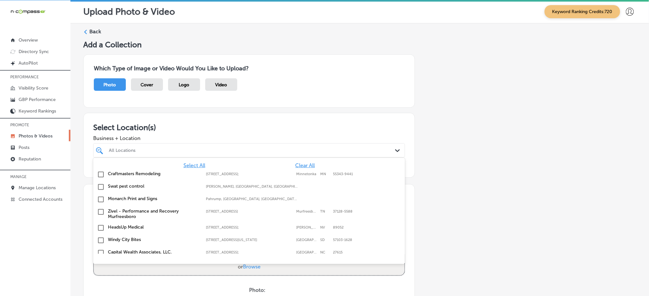
click at [305, 164] on span "Clear All" at bounding box center [305, 166] width 20 height 6
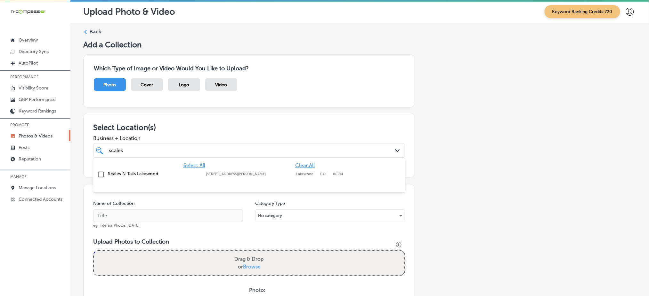
click at [282, 172] on label "[STREET_ADDRESS][PERSON_NAME]" at bounding box center [249, 174] width 87 height 4
click at [303, 153] on div "scales scales" at bounding box center [234, 150] width 253 height 9
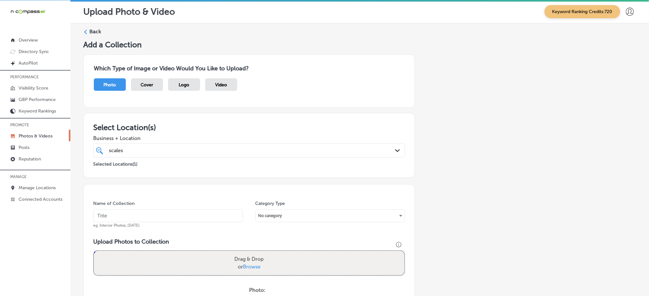
click at [303, 153] on div "scales scales" at bounding box center [234, 150] width 253 height 9
type input "scales"
click at [303, 153] on div "scales scales" at bounding box center [234, 150] width 253 height 9
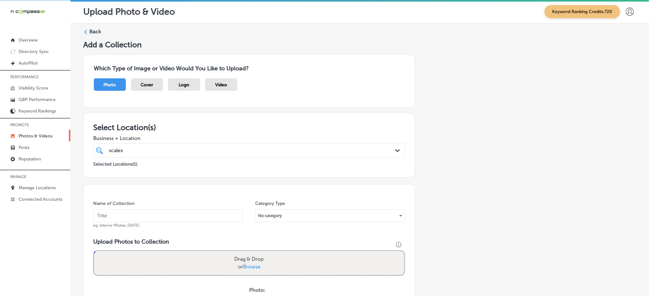
click at [303, 153] on div "scales scales" at bounding box center [234, 150] width 253 height 9
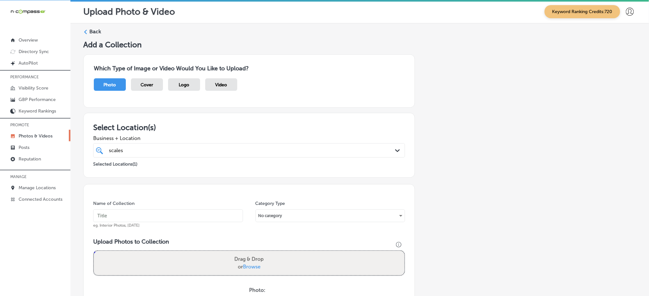
click at [171, 214] on input "text" at bounding box center [168, 216] width 150 height 13
click at [157, 212] on input "scales-n-tails-[DATE]" at bounding box center [168, 216] width 150 height 13
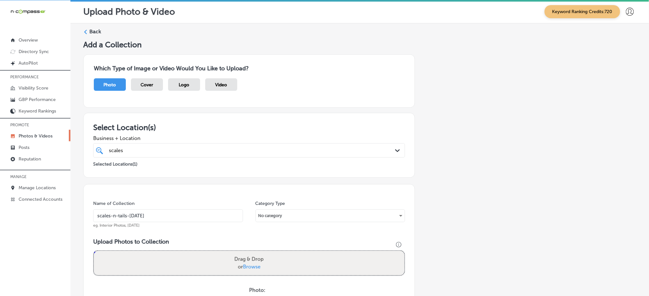
scroll to position [77, 0]
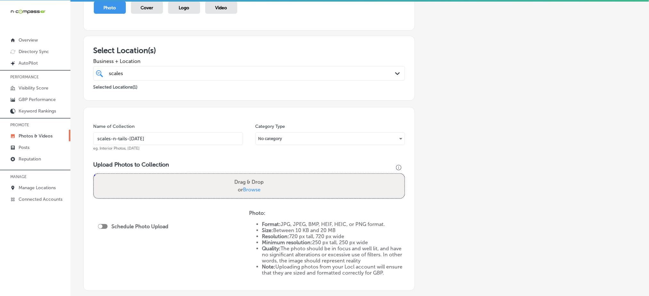
type input "scales-n-tails-[DATE]"
click at [253, 188] on span "Browse" at bounding box center [252, 190] width 18 height 6
click at [253, 176] on input "Drag & Drop or Browse" at bounding box center [249, 175] width 310 height 2
type input "C:\fakepath\reptile-store-scales-n-tails-lakewood-co (1).HEIC"
